Goal: Task Accomplishment & Management: Manage account settings

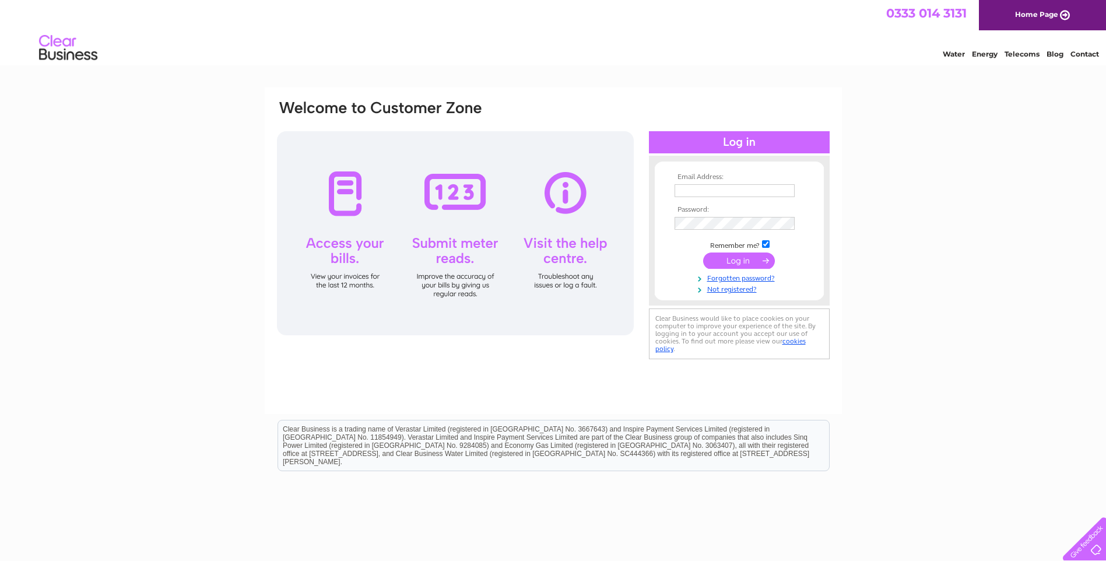
type input "accounts@ncf.co.uk"
click at [739, 257] on input "submit" at bounding box center [739, 261] width 72 height 16
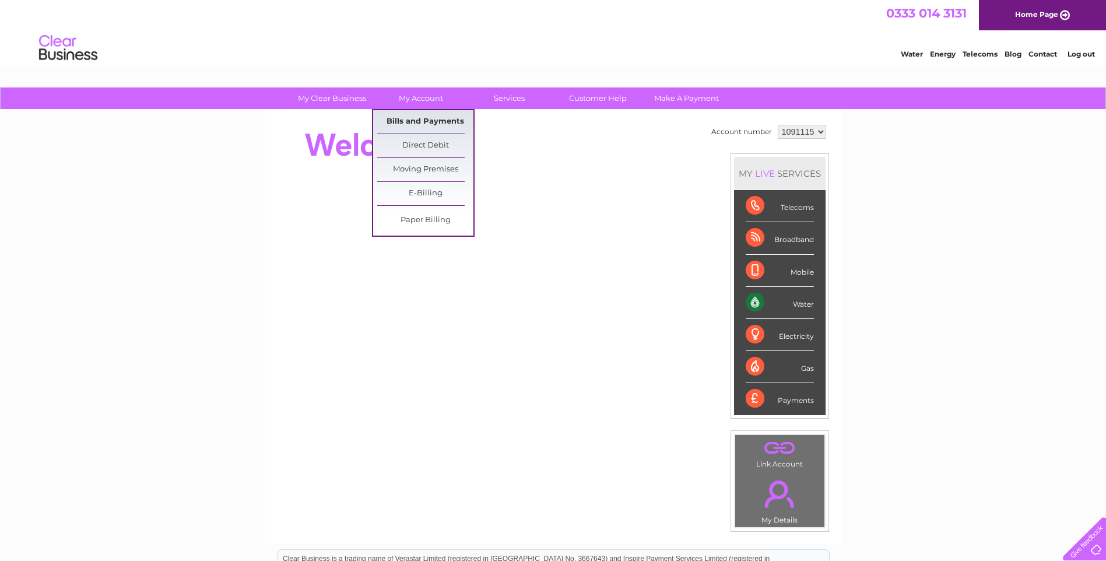
click at [408, 118] on link "Bills and Payments" at bounding box center [425, 121] width 96 height 23
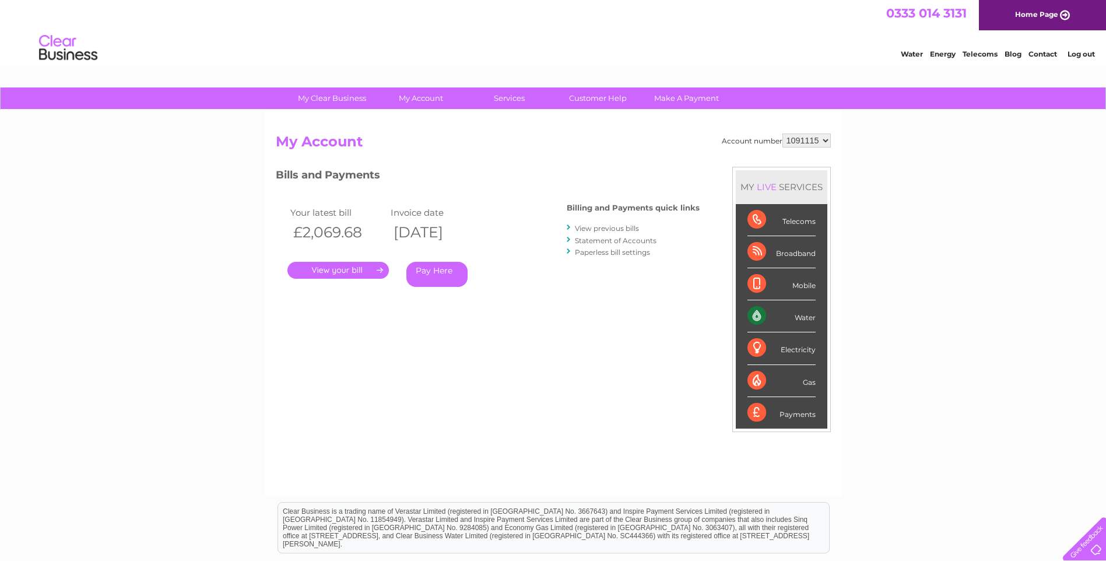
click at [325, 272] on link "." at bounding box center [338, 270] width 101 height 17
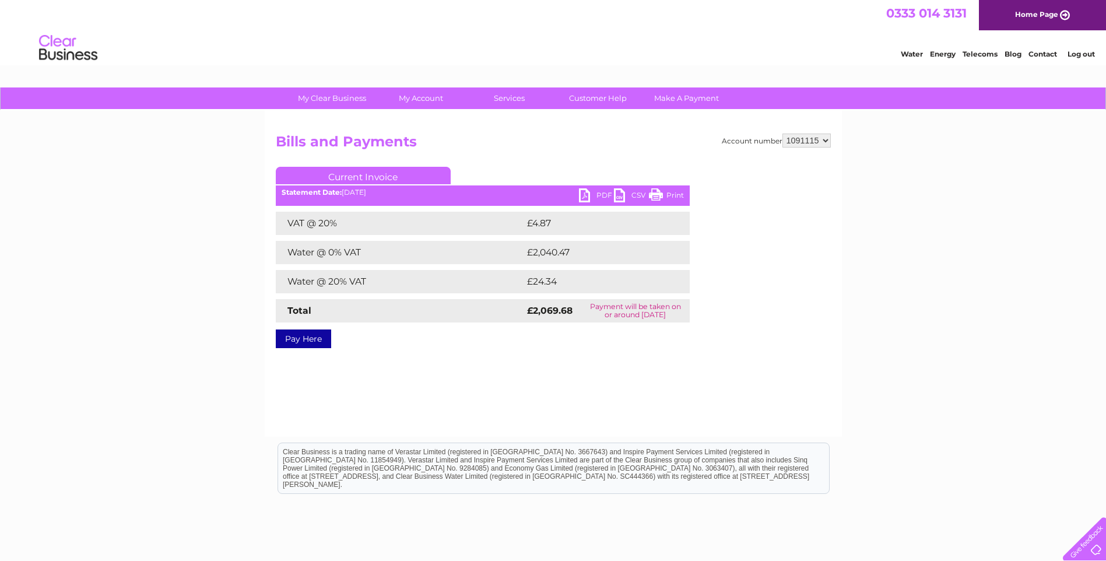
click at [601, 197] on link "PDF" at bounding box center [596, 196] width 35 height 17
